Goal: Obtain resource: Obtain resource

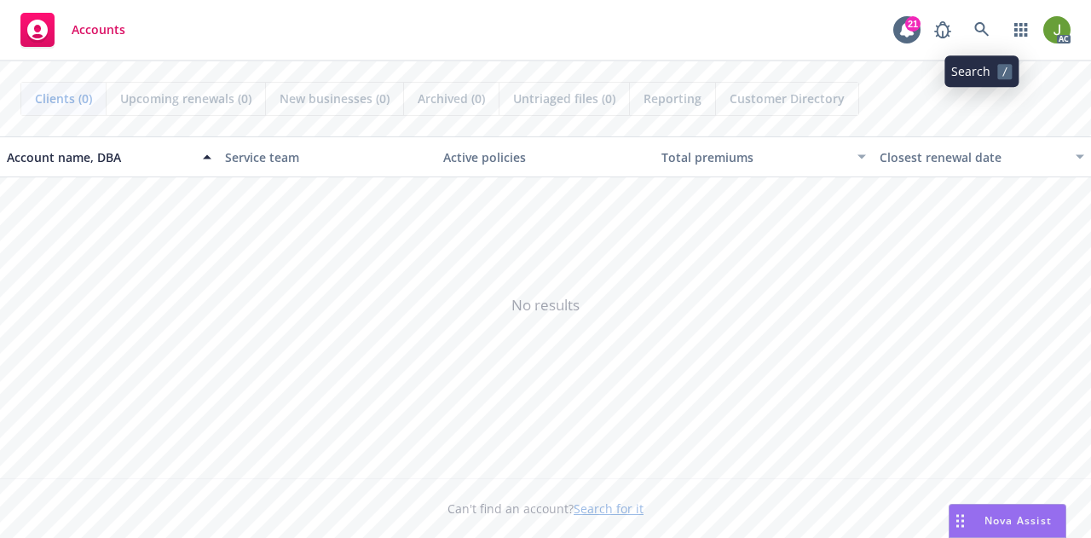
click at [990, 26] on div "AC" at bounding box center [998, 30] width 145 height 34
click at [990, 26] on link at bounding box center [982, 30] width 34 height 34
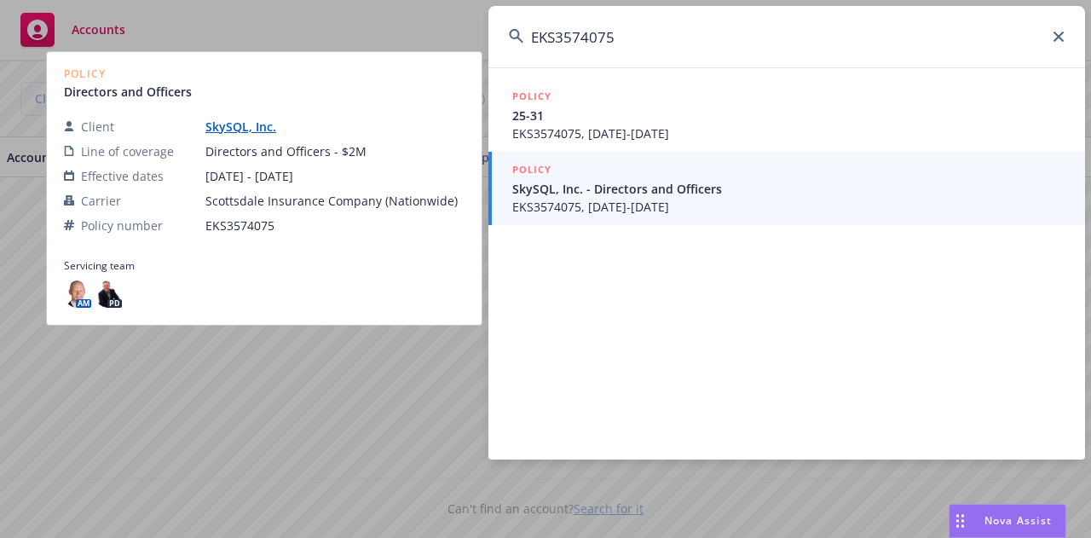
type input "EKS3574075"
click at [595, 198] on span "EKS3574075, 05/10/2025-05/10/2026" at bounding box center [788, 207] width 552 height 18
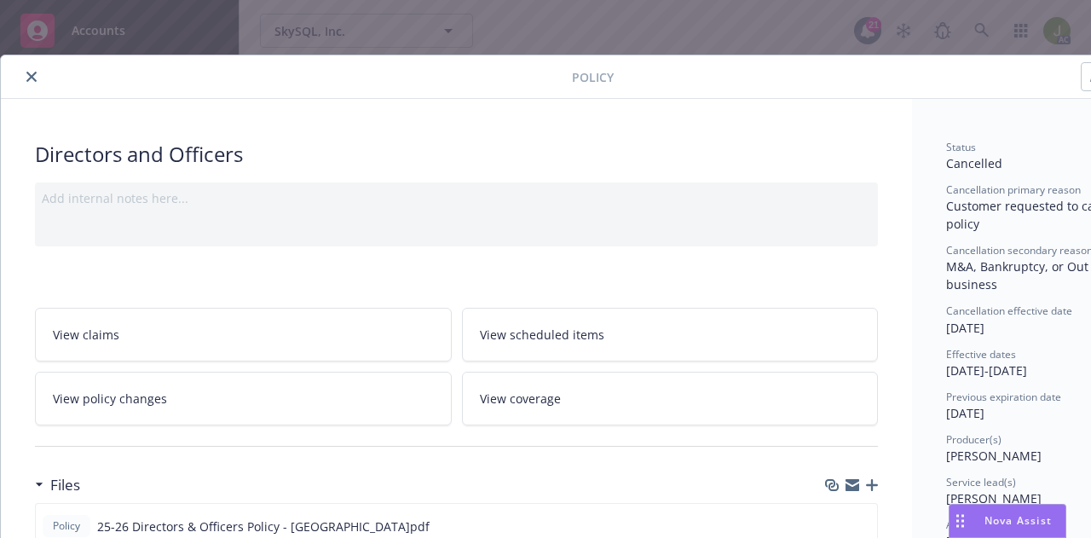
click at [34, 73] on icon "close" at bounding box center [31, 77] width 10 height 10
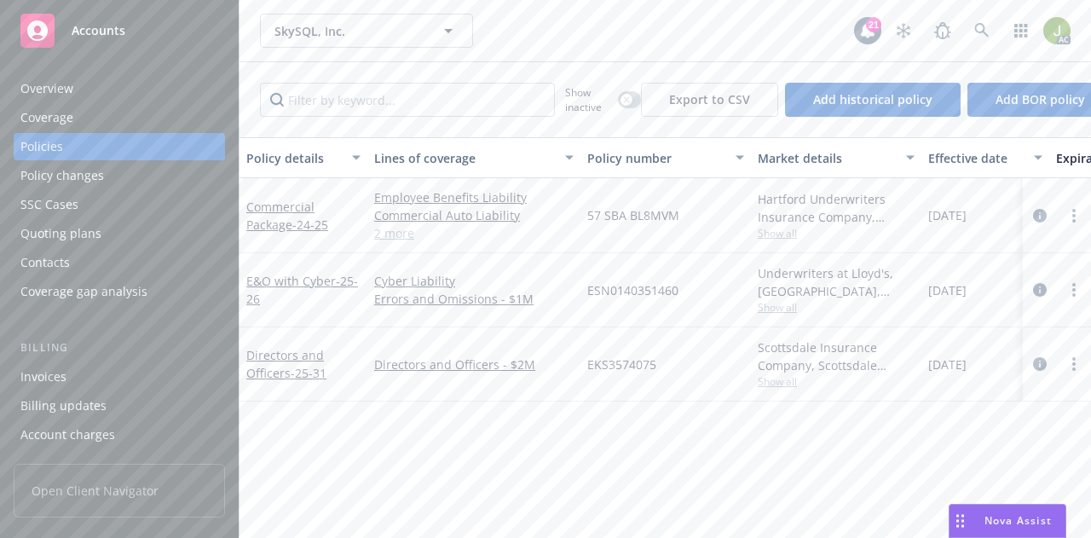
click at [92, 369] on div "Invoices" at bounding box center [119, 376] width 198 height 27
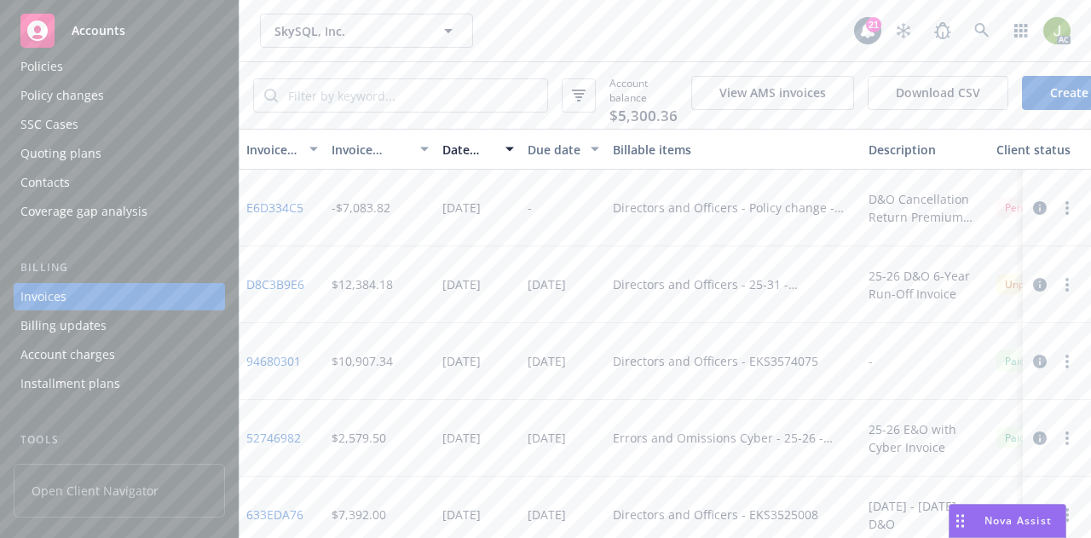
click at [268, 214] on link "E6D334C5" at bounding box center [274, 208] width 57 height 18
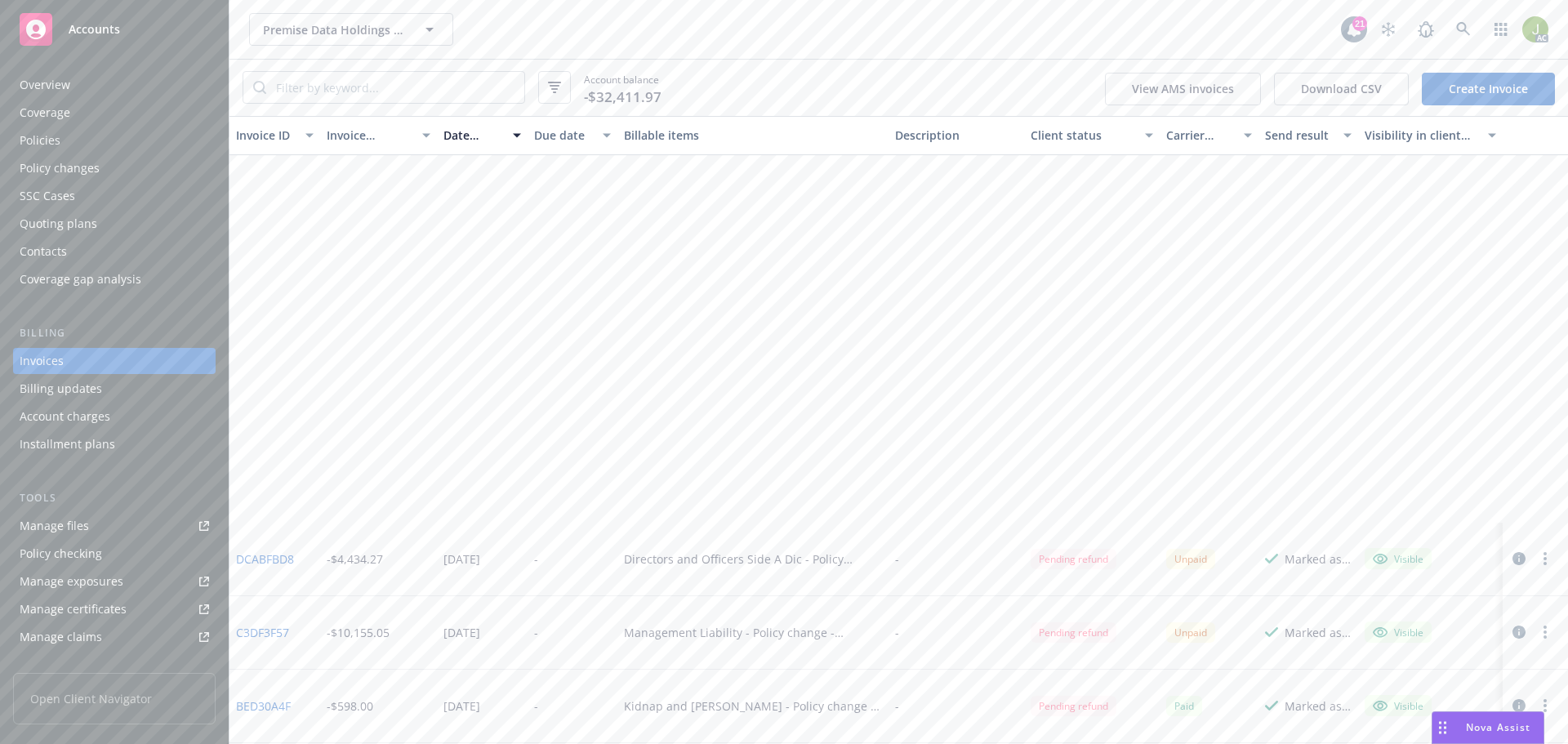
scroll to position [490, 0]
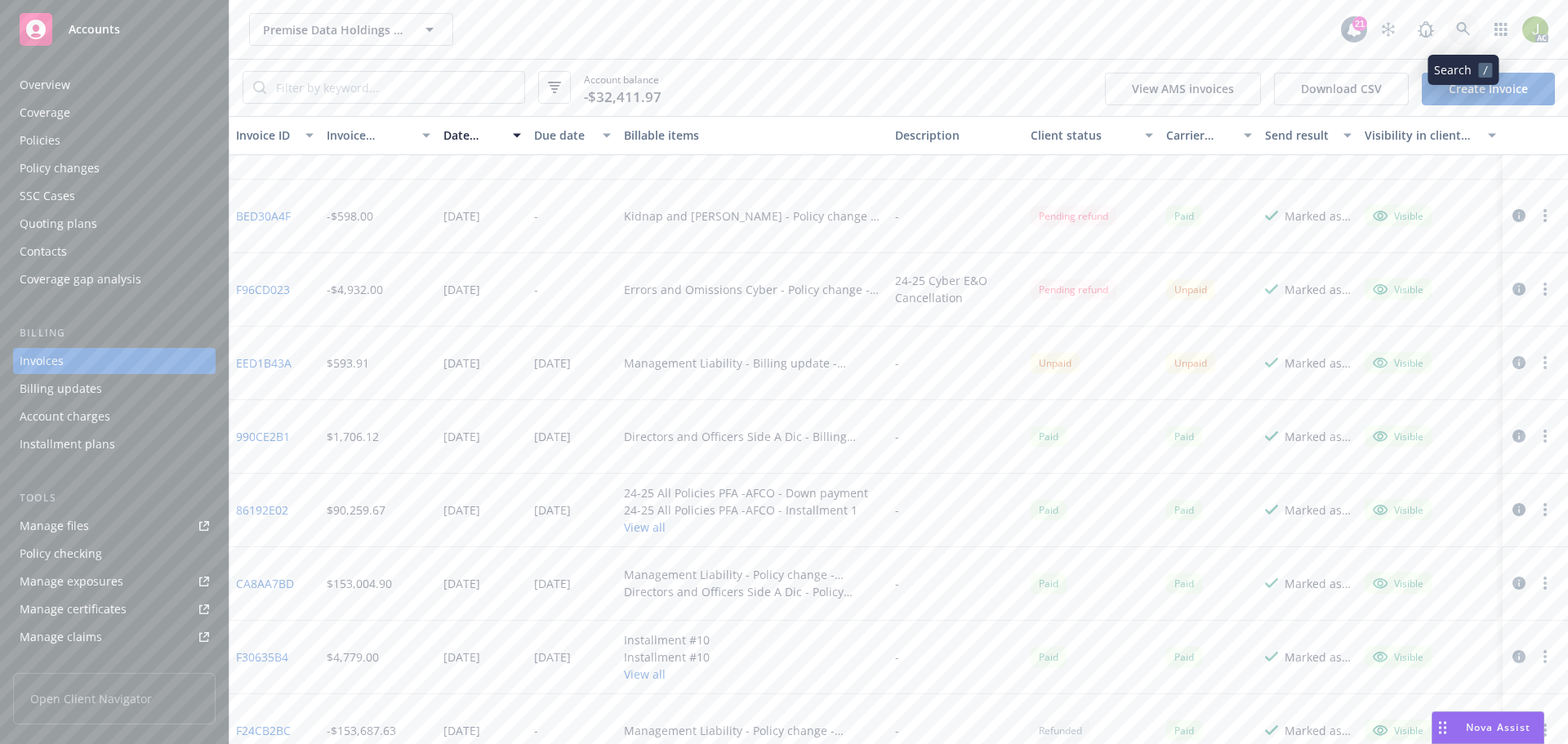
click at [1466, 31] on icon at bounding box center [1464, 29] width 14 height 14
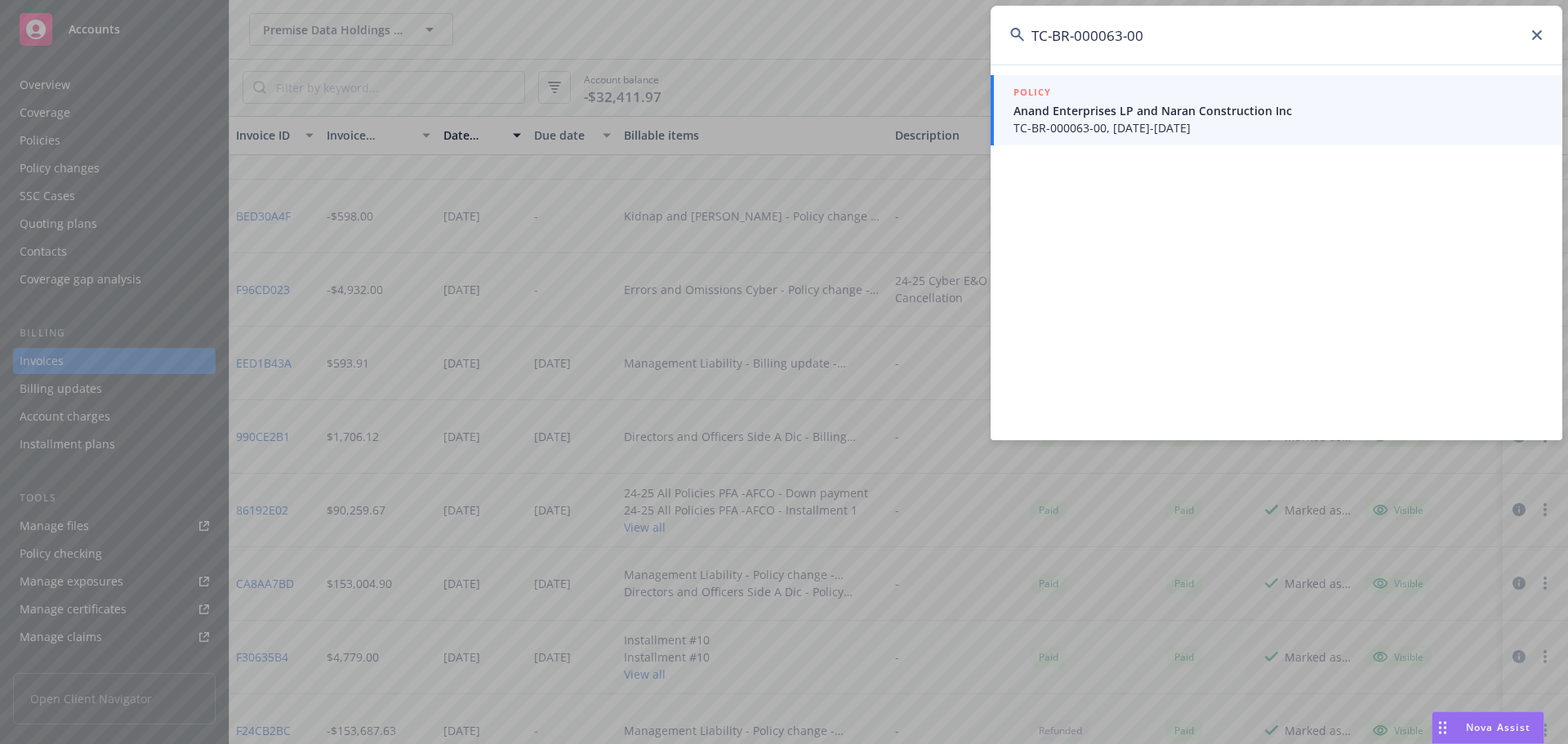
type input "TC-BR-000063-00"
click at [1213, 126] on span "TC-BR-000063-00, 08/08/2025-11/20/2026" at bounding box center [1279, 128] width 529 height 17
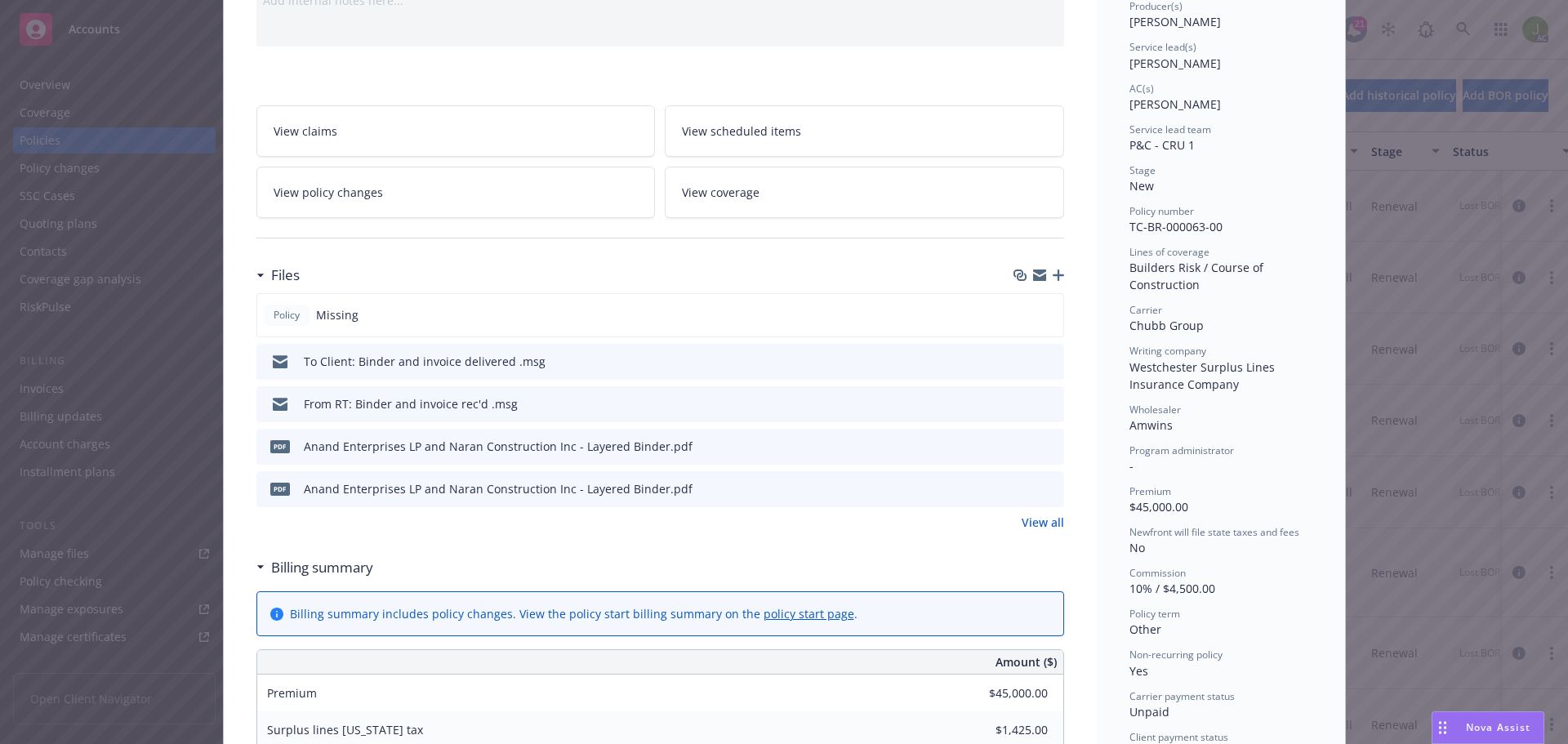
scroll to position [245, 0]
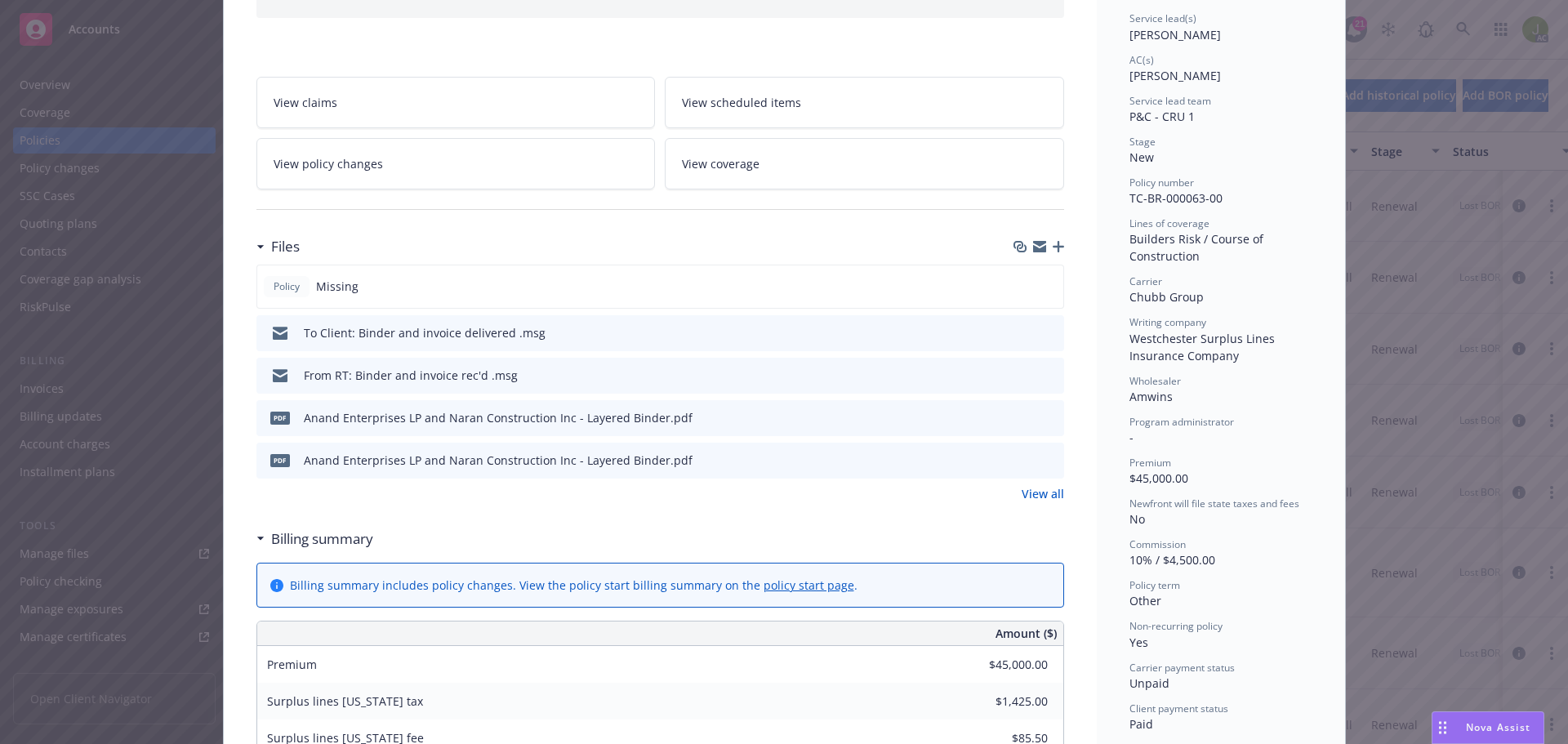
click at [1048, 494] on link "View all" at bounding box center [1043, 494] width 42 height 17
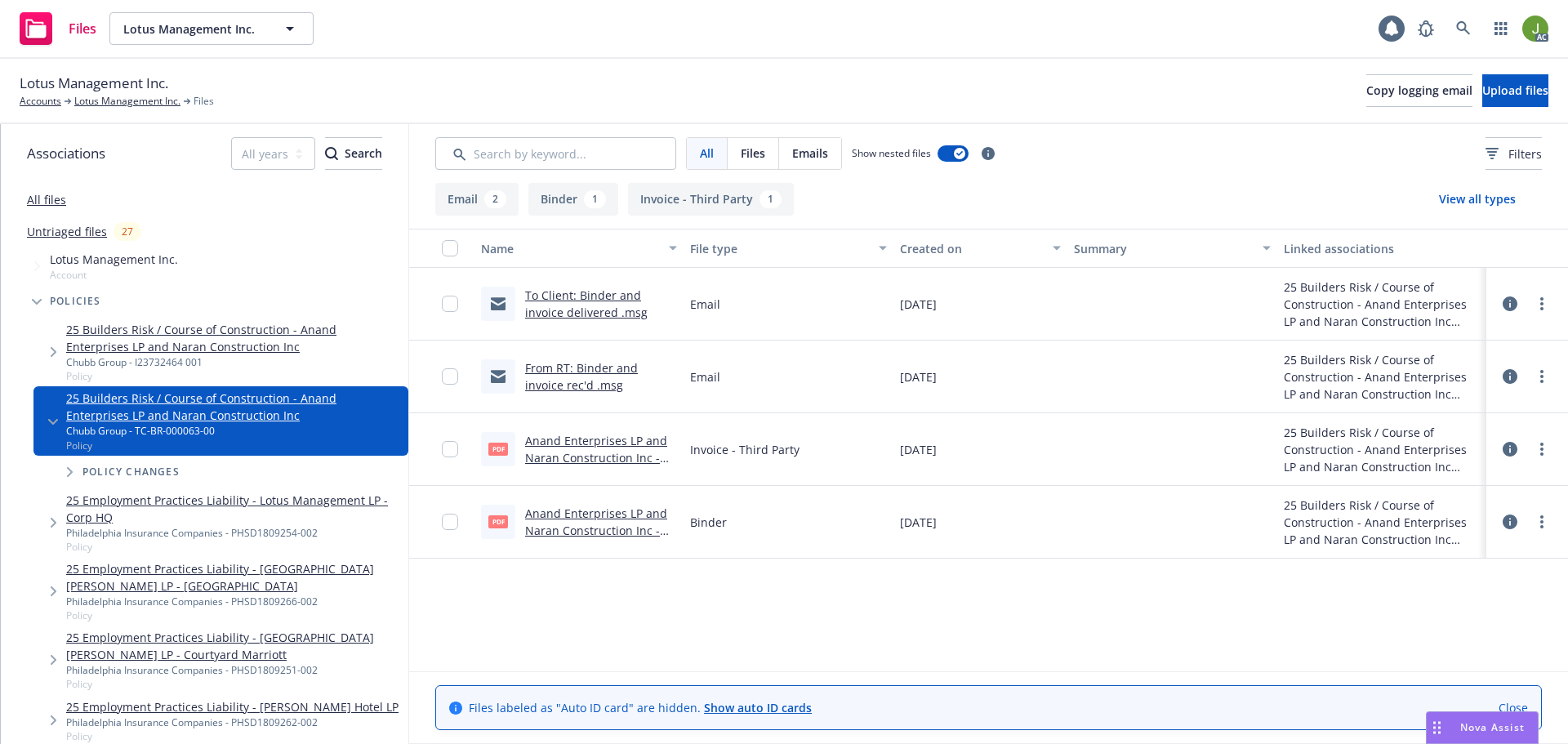
click at [573, 452] on link "Anand Enterprises LP and Naran Construction Inc - Layered Binder.pdf" at bounding box center [596, 458] width 142 height 50
click at [1457, 35] on icon at bounding box center [1464, 28] width 14 height 14
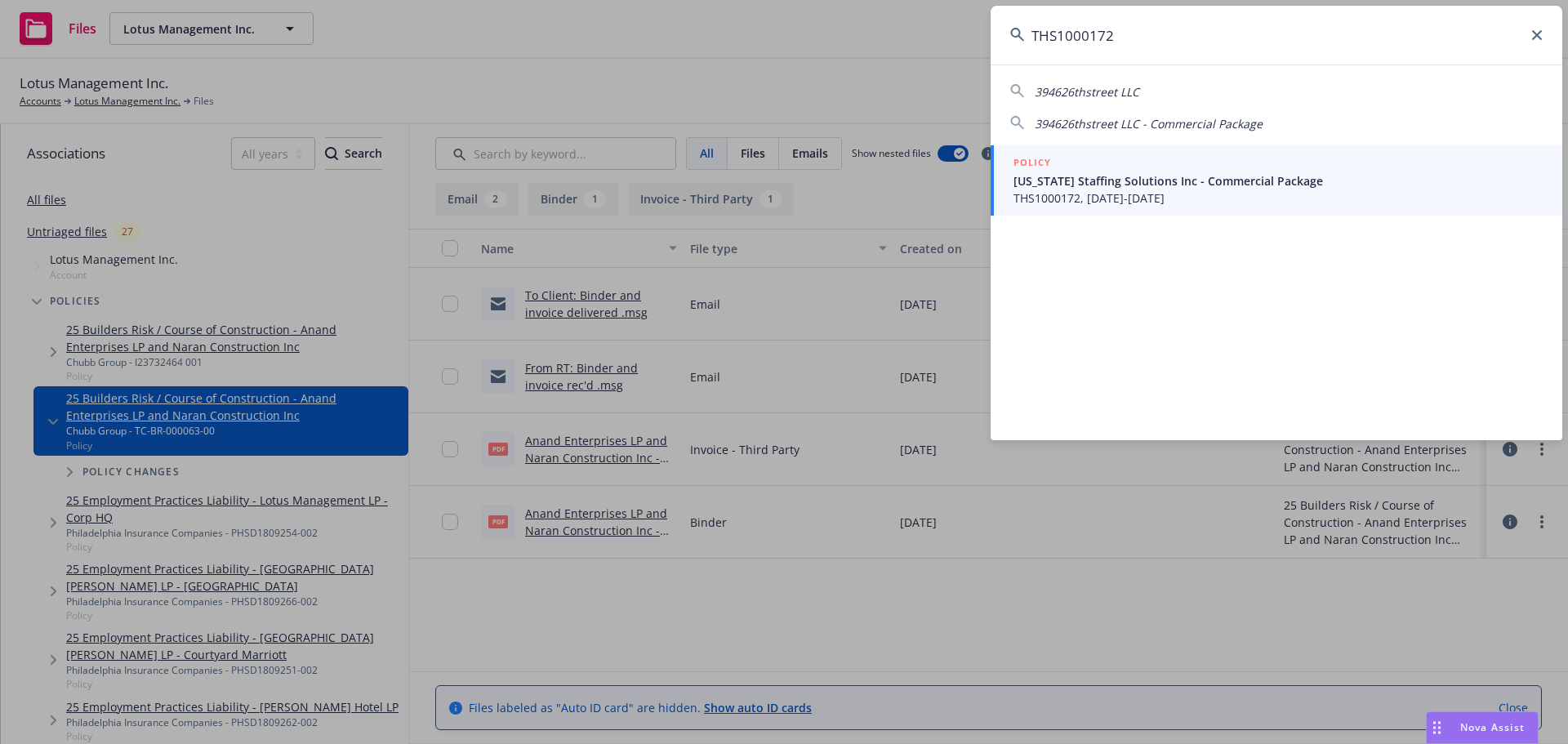
type input "THS1000172"
click at [1115, 180] on span "California Staffing Solutions Inc - Commercial Package" at bounding box center [1279, 181] width 529 height 17
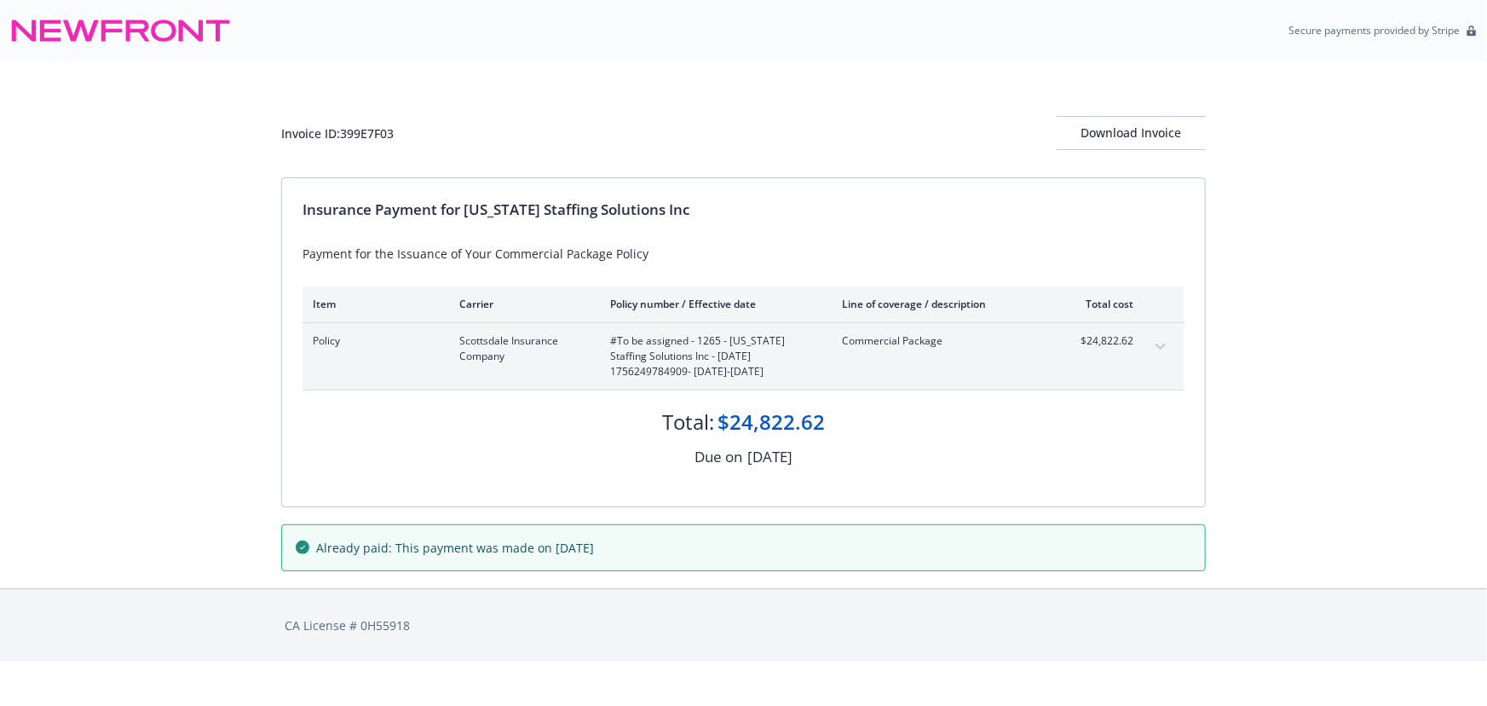
click at [1159, 353] on button "expand content" at bounding box center [1160, 346] width 27 height 27
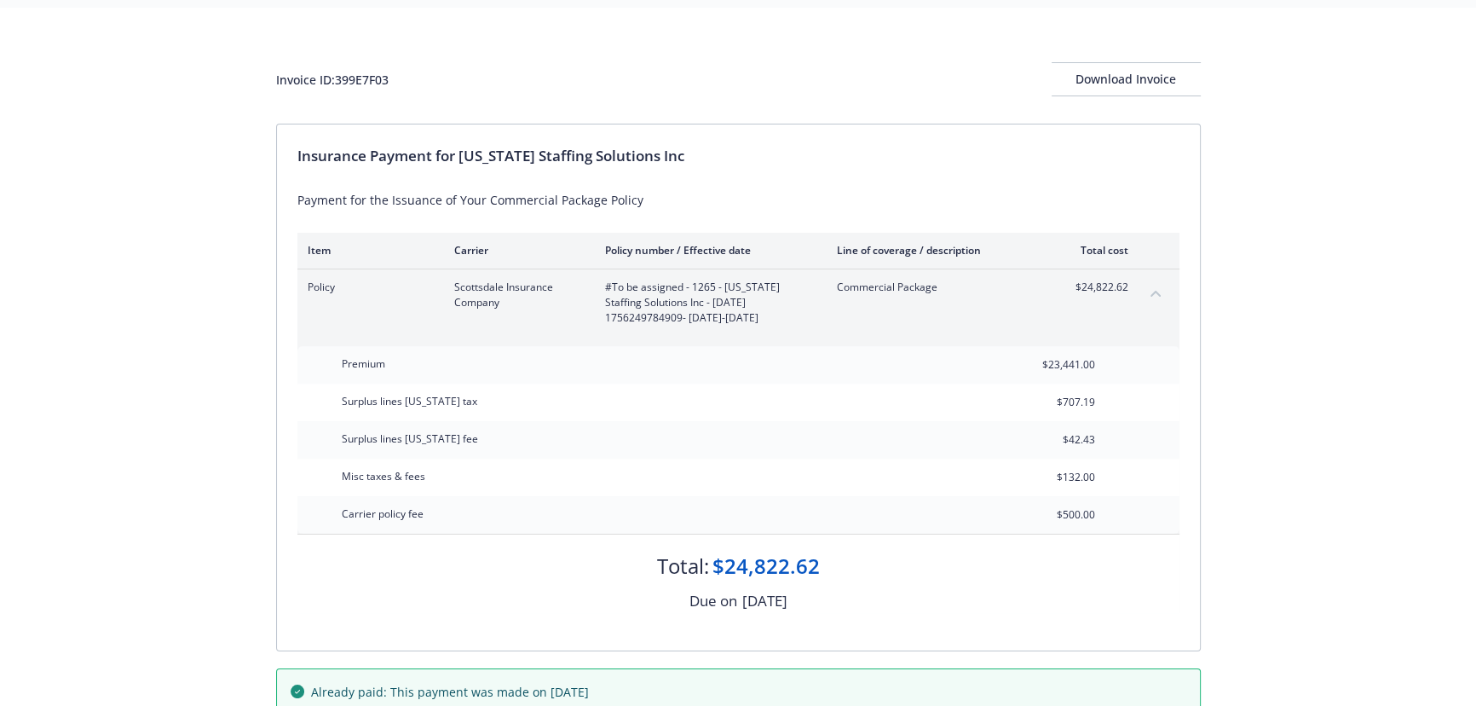
scroll to position [152, 0]
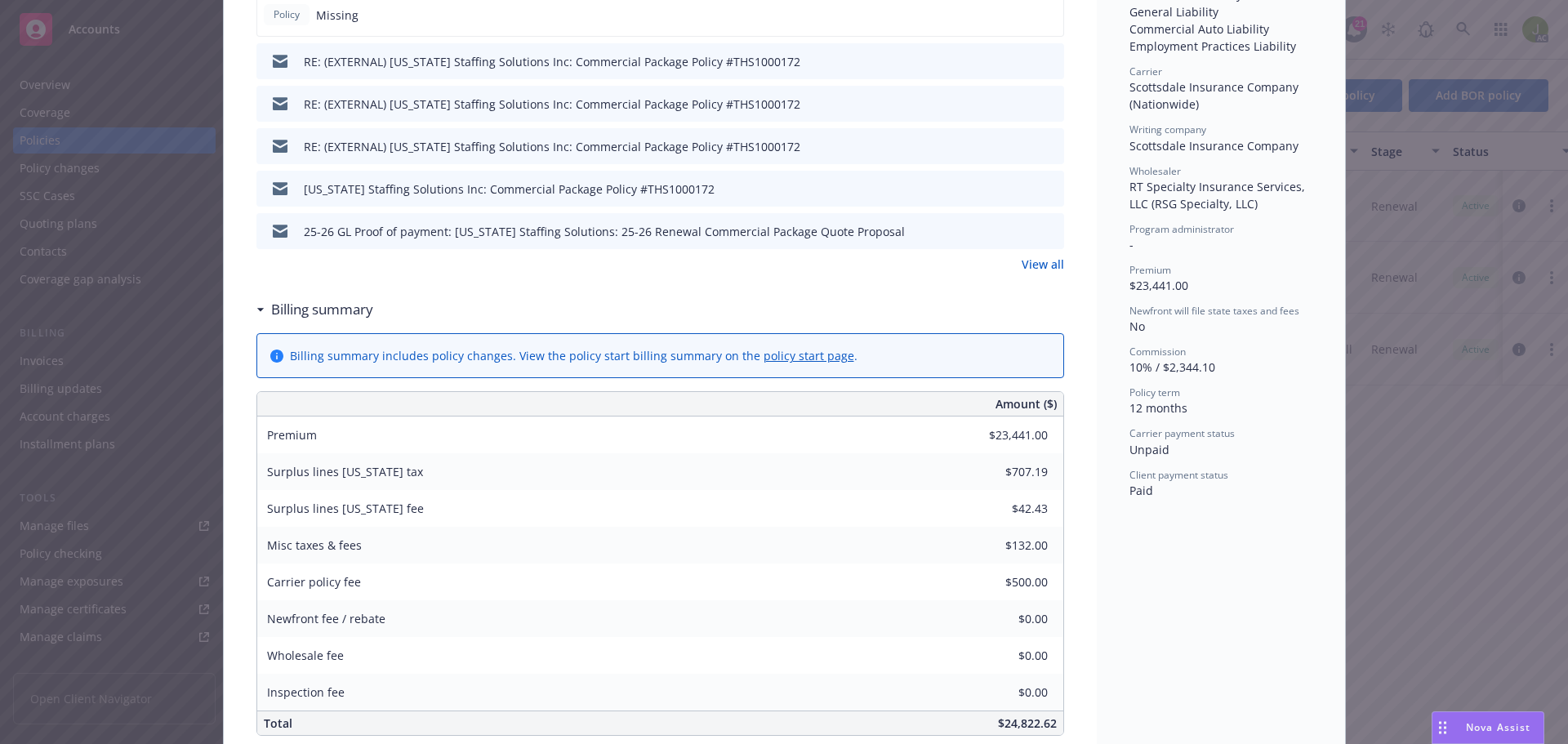
scroll to position [408, 0]
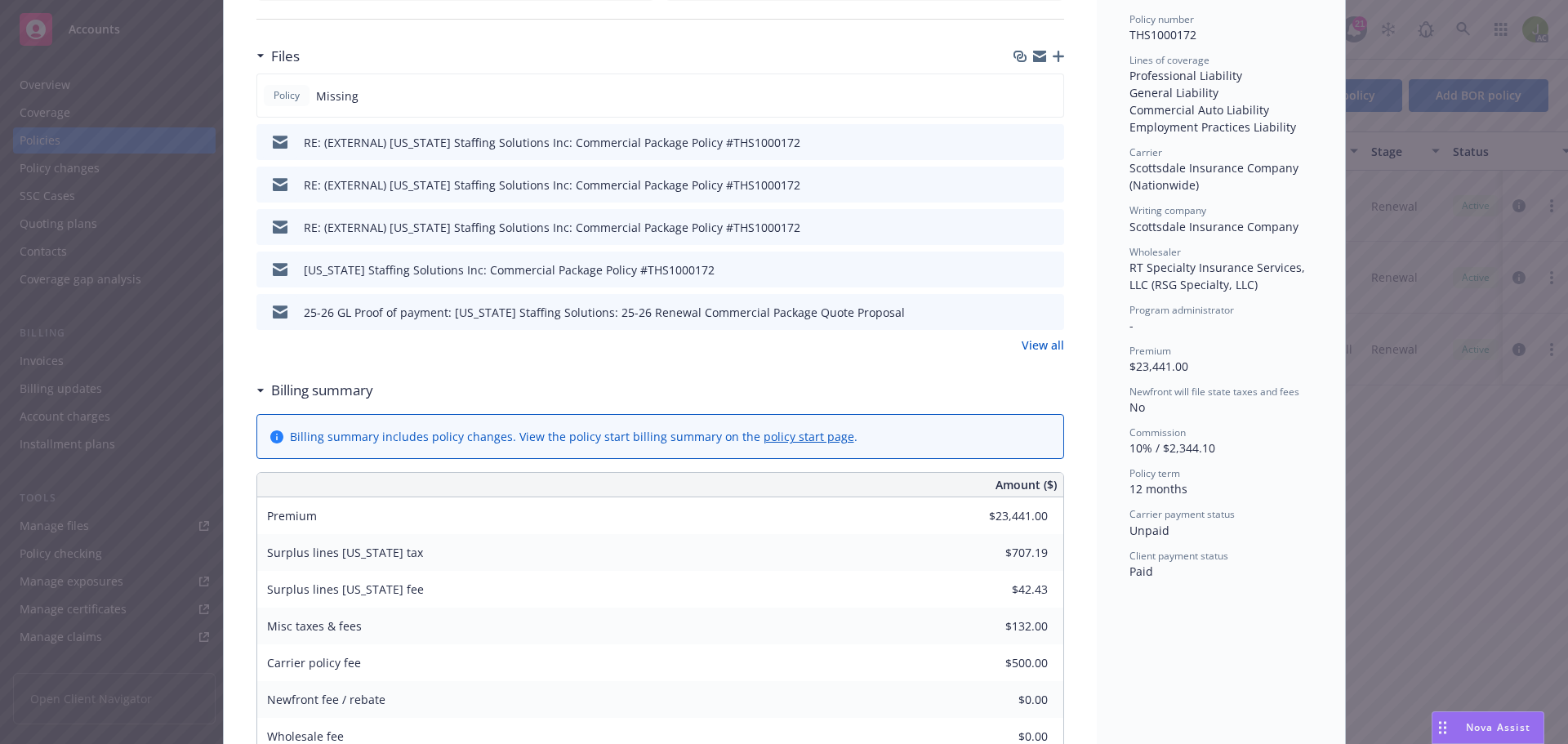
click at [1042, 348] on link "View all" at bounding box center [1043, 345] width 42 height 17
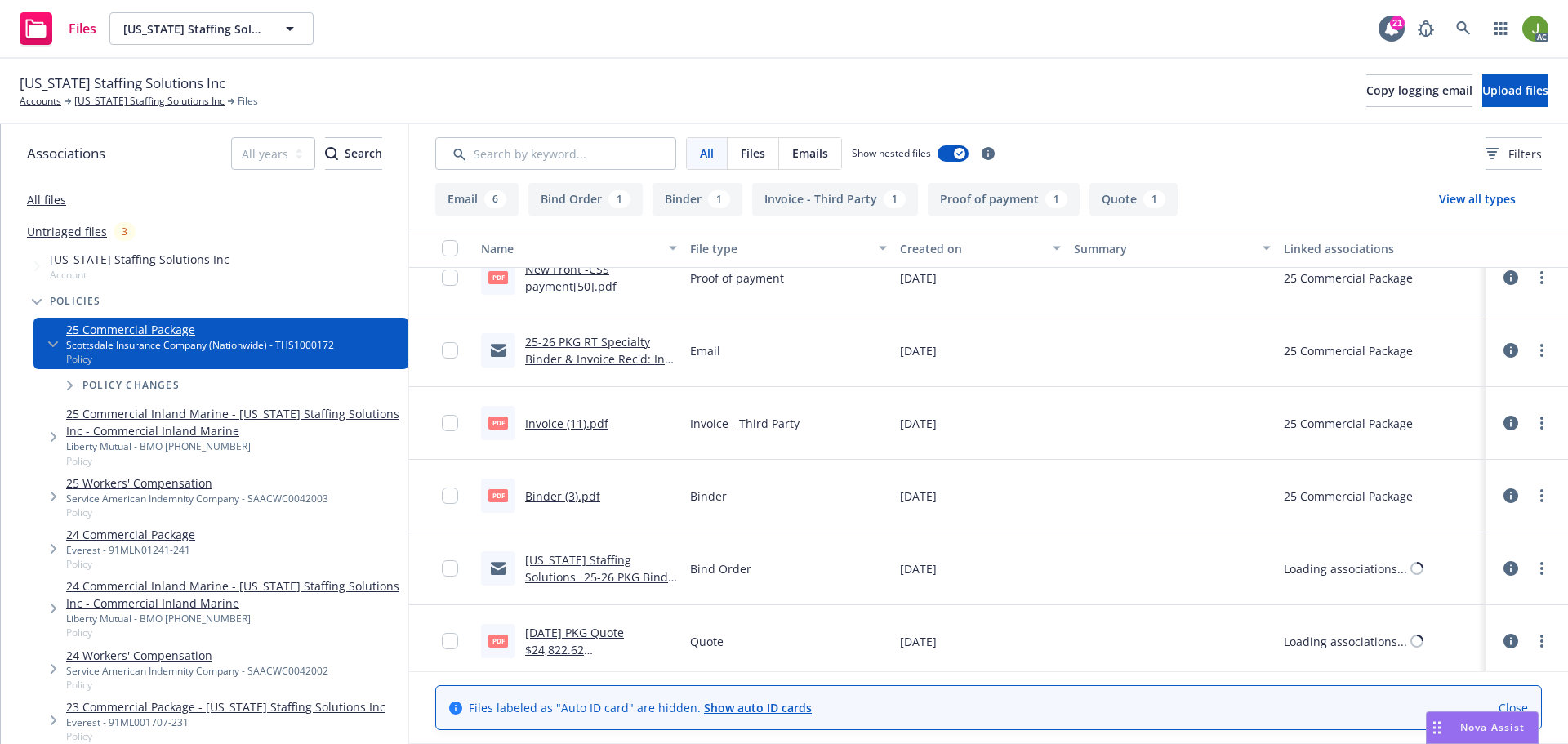
scroll to position [387, 0]
click at [540, 427] on link "Invoice (11).pdf" at bounding box center [566, 423] width 83 height 15
